Goal: Communication & Community: Answer question/provide support

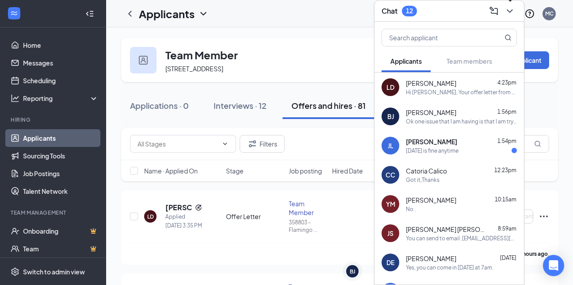
click at [426, 117] on div "[PERSON_NAME] 1:56pm Ok one issue that I am having is that I am trying to find …" at bounding box center [461, 116] width 111 height 17
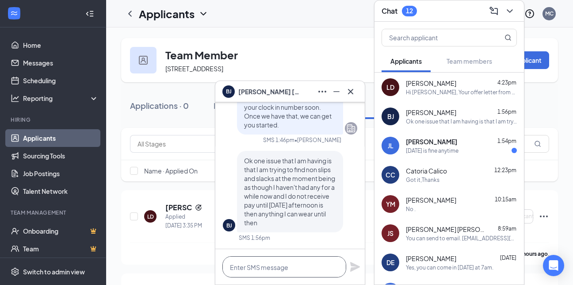
click at [251, 273] on textarea at bounding box center [285, 266] width 124 height 21
type textarea "y"
click at [241, 269] on textarea at bounding box center [285, 266] width 124 height 21
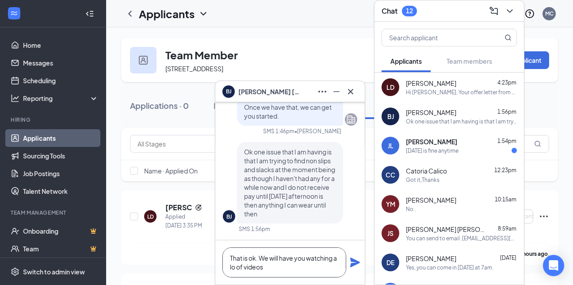
click at [241, 269] on textarea "That is ok. We will have you watching a lo of videos" at bounding box center [285, 262] width 124 height 30
click at [277, 270] on textarea "That is ok. We will have you watching a lot of videos" at bounding box center [285, 262] width 124 height 30
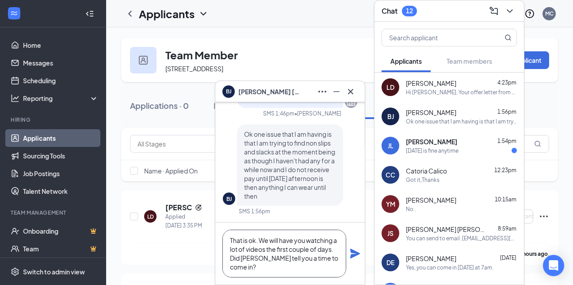
click at [246, 260] on textarea "That is ok. We will have you watching a lot of videos the first couple of days.…" at bounding box center [285, 254] width 124 height 48
type textarea "That is ok. We will have you watching a lot of videos the first couple of days.…"
click at [352, 254] on icon "Plane" at bounding box center [355, 253] width 11 height 11
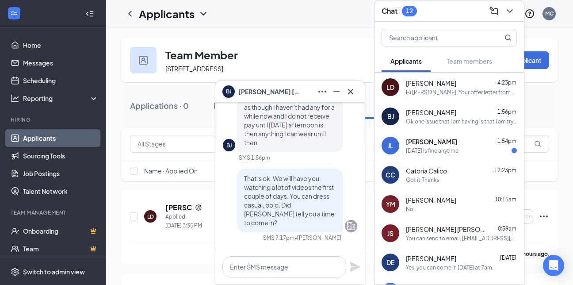
scroll to position [0, 0]
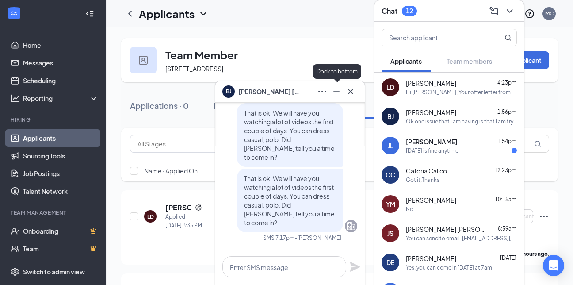
click at [335, 87] on icon "Minimize" at bounding box center [336, 91] width 11 height 11
